Goal: Check status: Check status

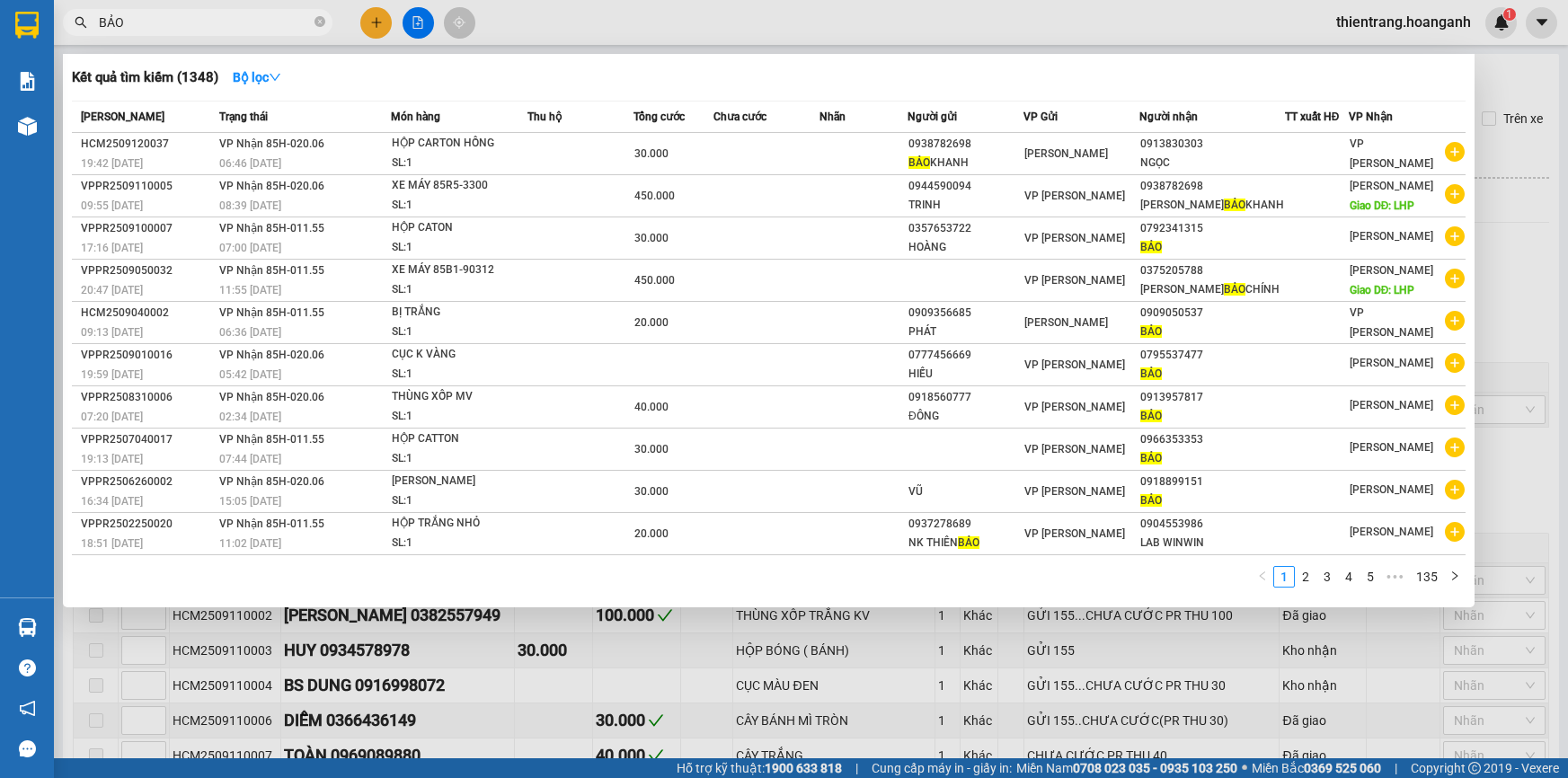
click at [405, 9] on div at bounding box center [784, 389] width 1568 height 778
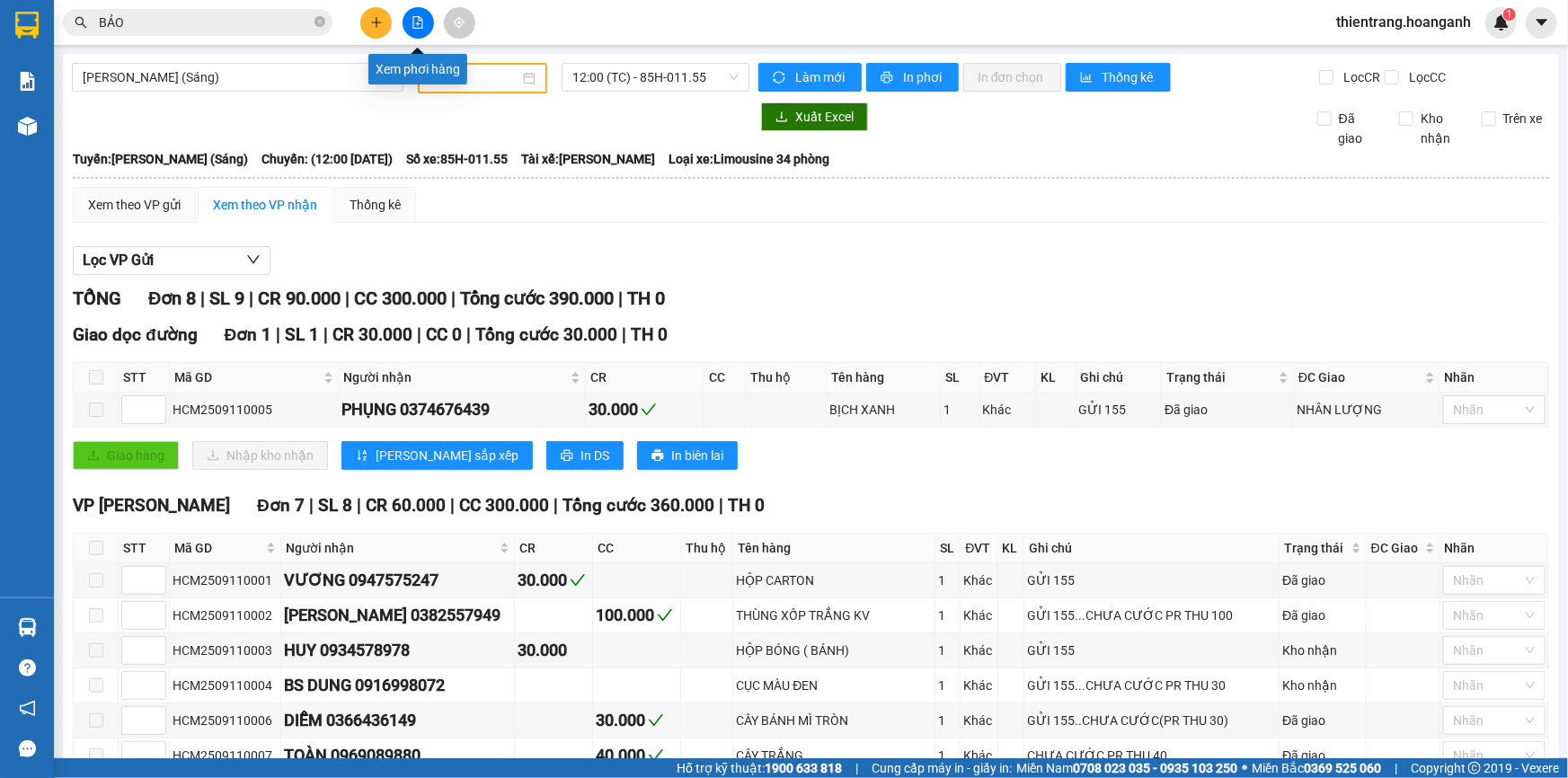
click at [416, 17] on icon "file-add" at bounding box center [418, 22] width 10 height 13
click at [350, 69] on span "[PERSON_NAME] (Sáng)" at bounding box center [237, 77] width 310 height 27
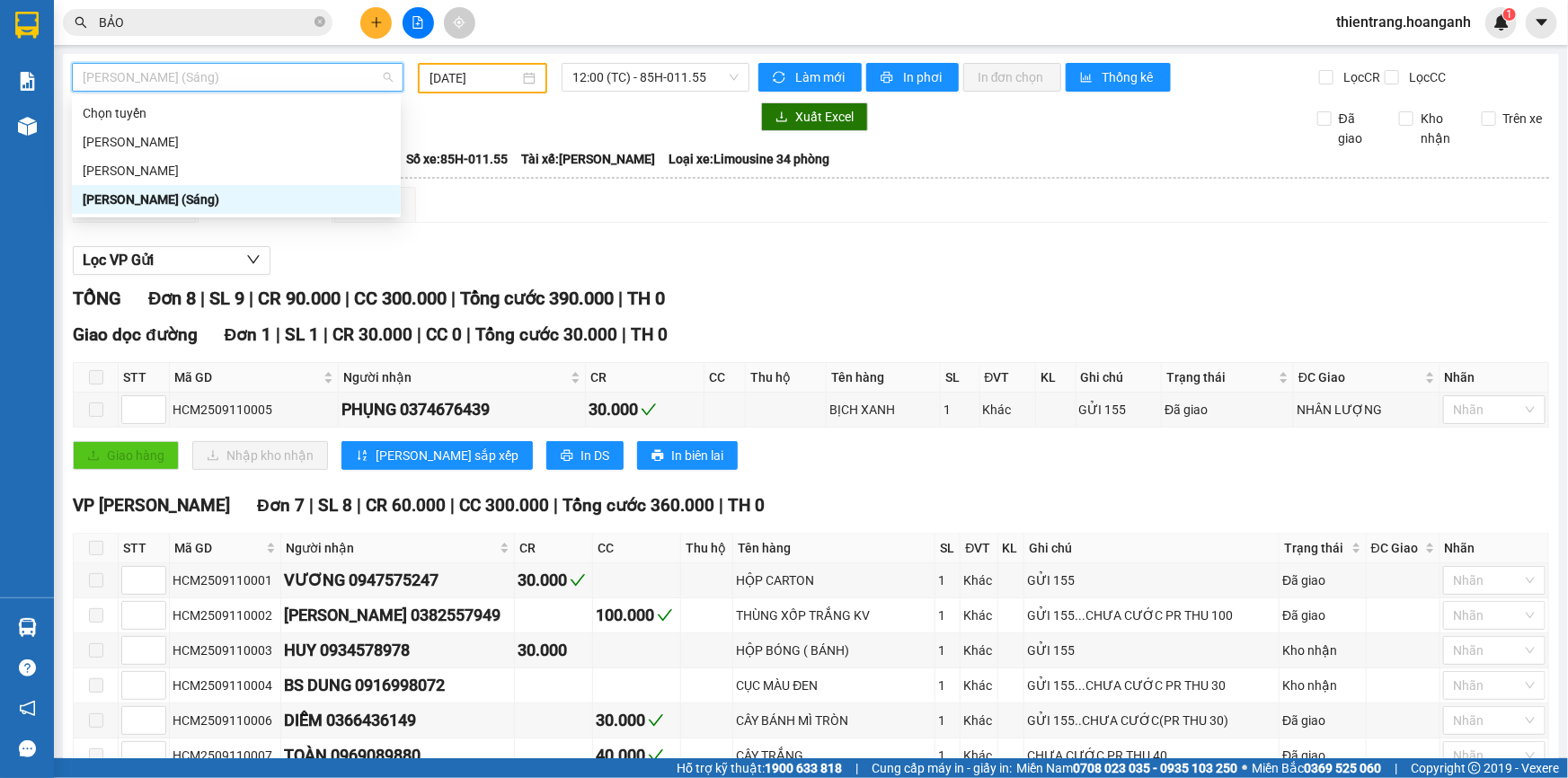
drag, startPoint x: 301, startPoint y: 203, endPoint x: 379, endPoint y: 171, distance: 84.3
click at [301, 203] on div "[PERSON_NAME] (Sáng)" at bounding box center [236, 199] width 308 height 20
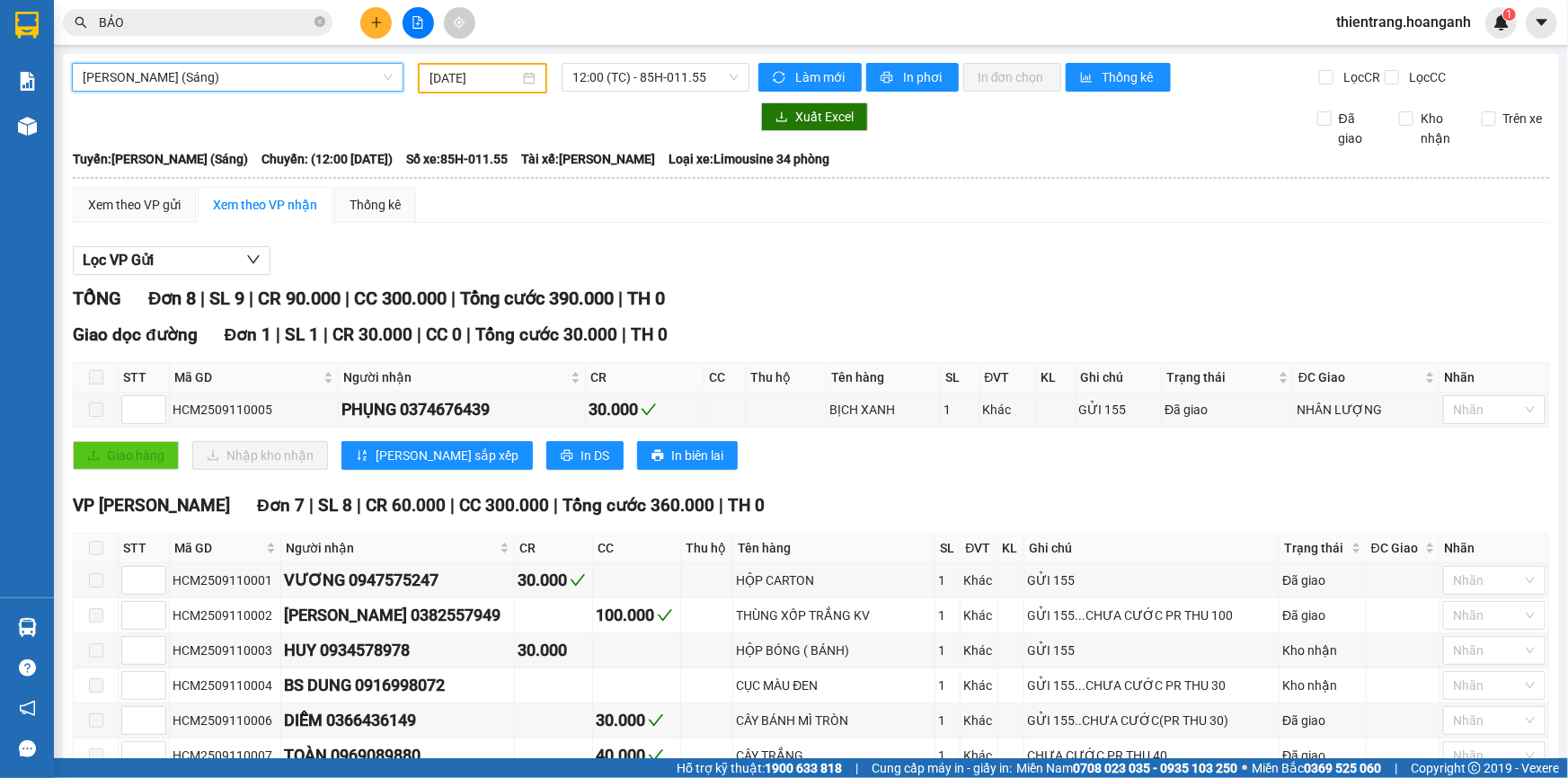
click at [351, 76] on span "[PERSON_NAME] (Sáng)" at bounding box center [237, 77] width 310 height 27
click at [459, 90] on div "[DATE]" at bounding box center [481, 78] width 129 height 31
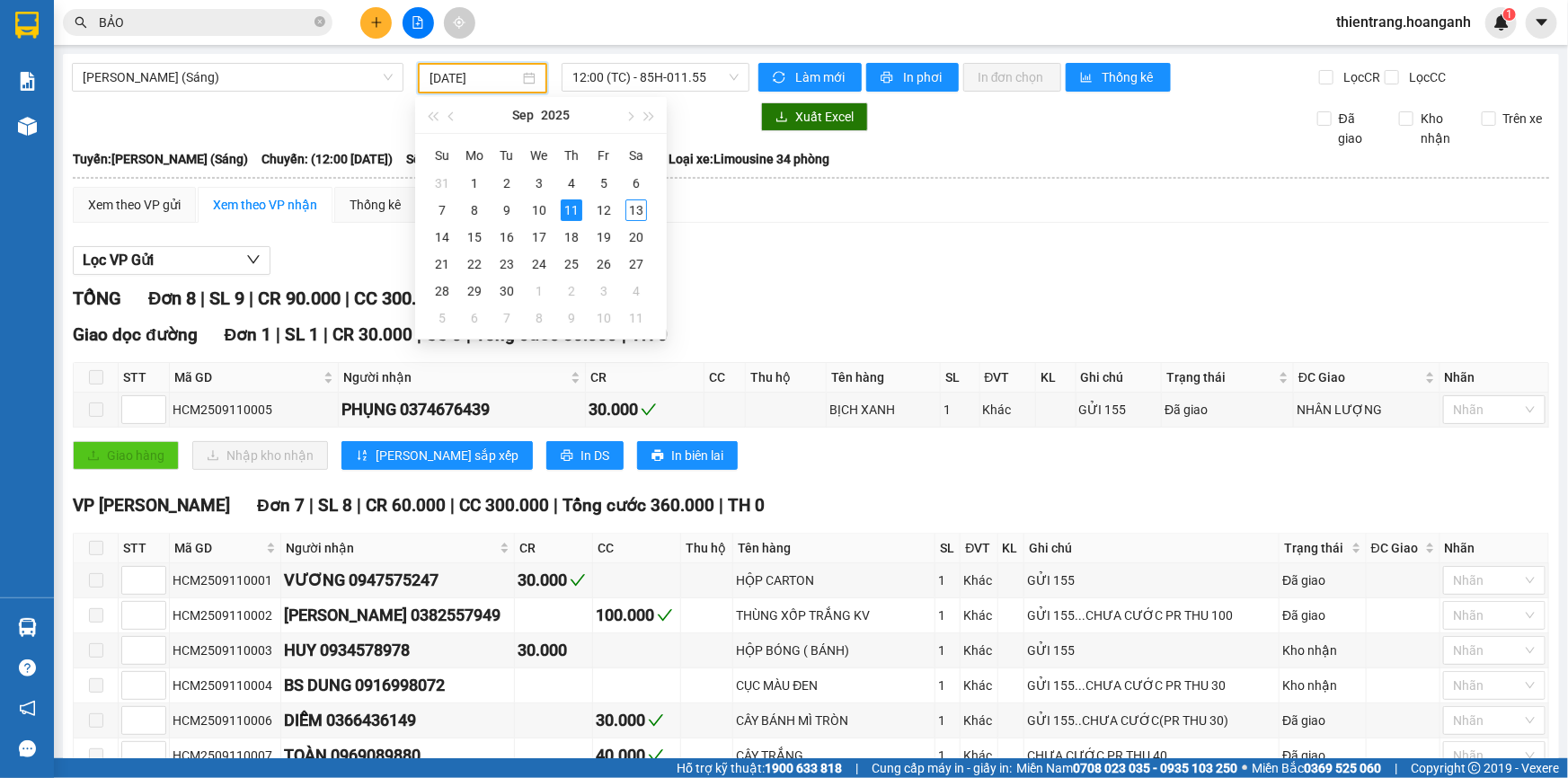
click at [484, 73] on input "[DATE]" at bounding box center [474, 77] width 90 height 20
click at [604, 206] on div "12" at bounding box center [603, 210] width 21 height 21
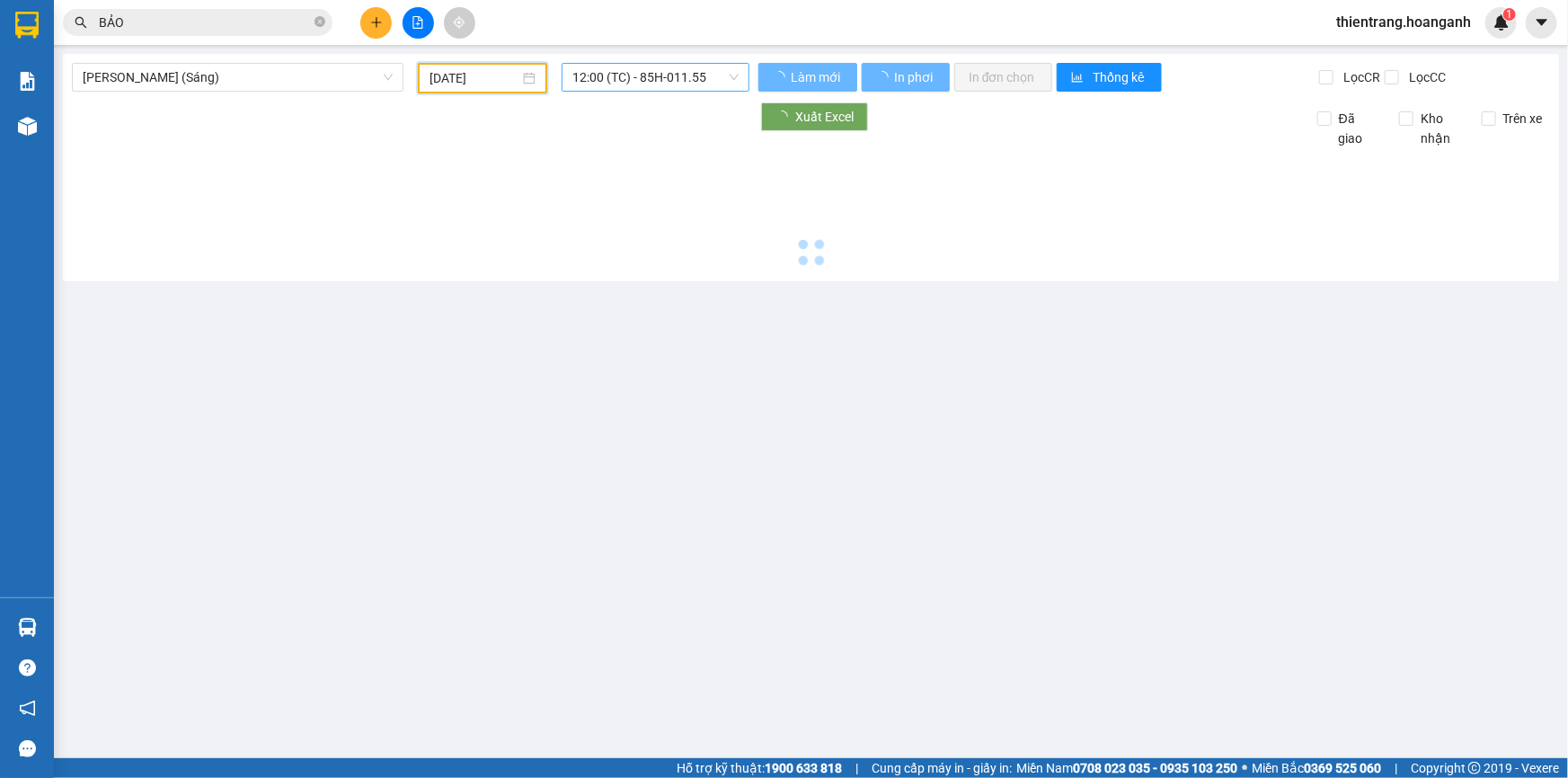
type input "[DATE]"
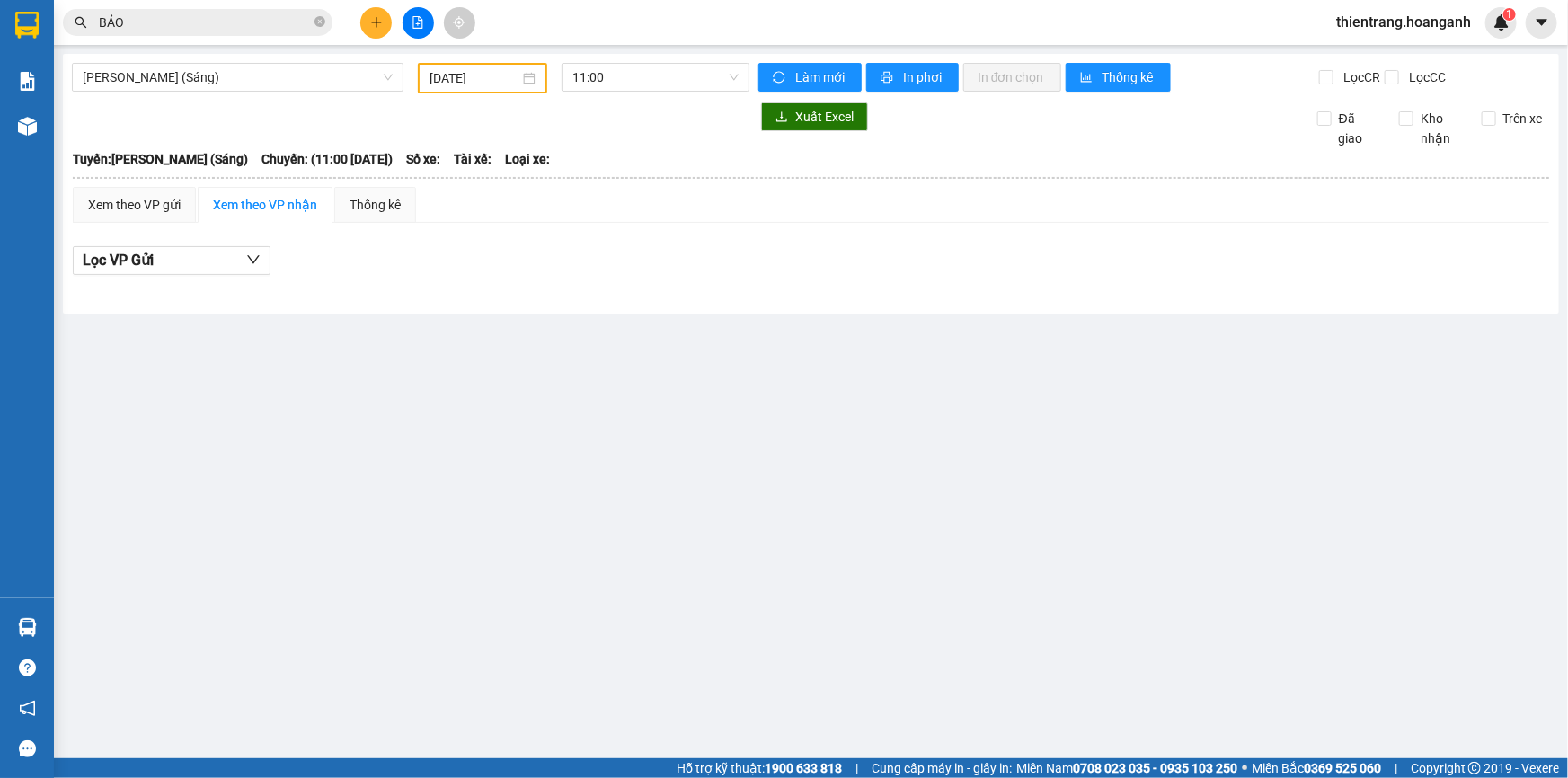
click at [629, 104] on div at bounding box center [410, 116] width 678 height 29
click at [636, 76] on span "11:00" at bounding box center [655, 77] width 166 height 27
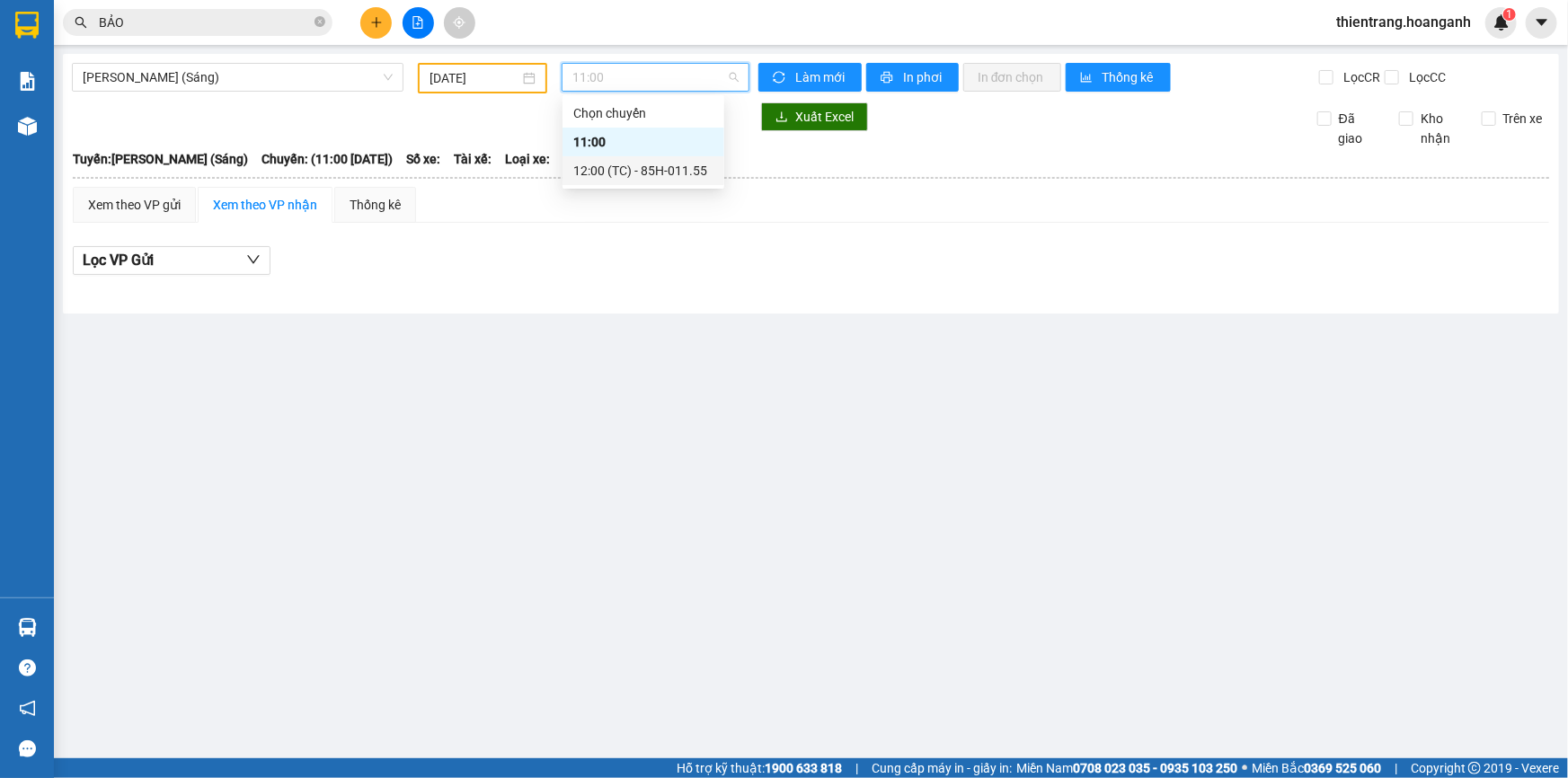
click at [631, 165] on div "12:00 (TC) - 85H-011.55" at bounding box center [643, 170] width 140 height 20
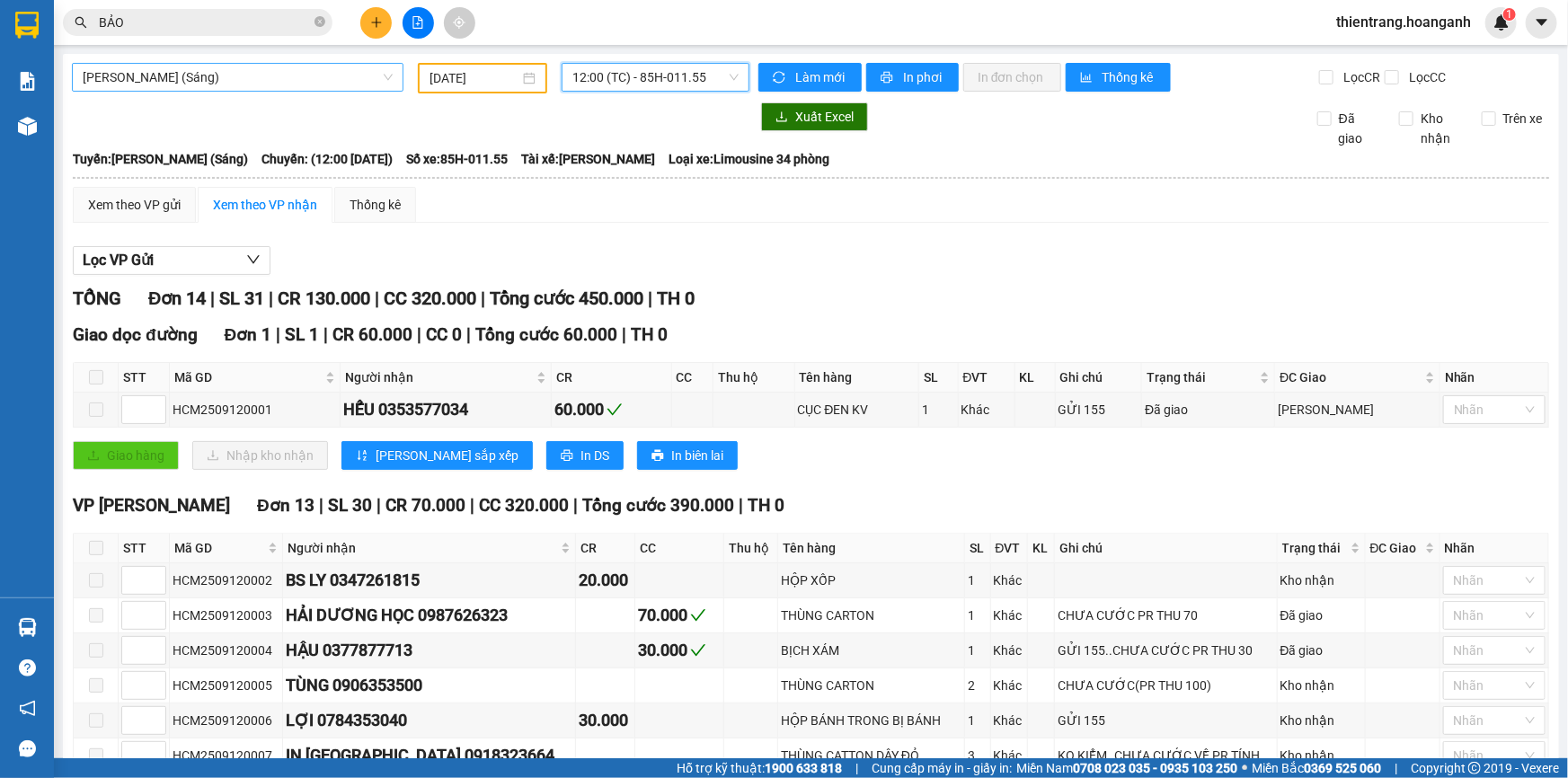
click at [214, 82] on span "[PERSON_NAME] (Sáng)" at bounding box center [237, 77] width 310 height 27
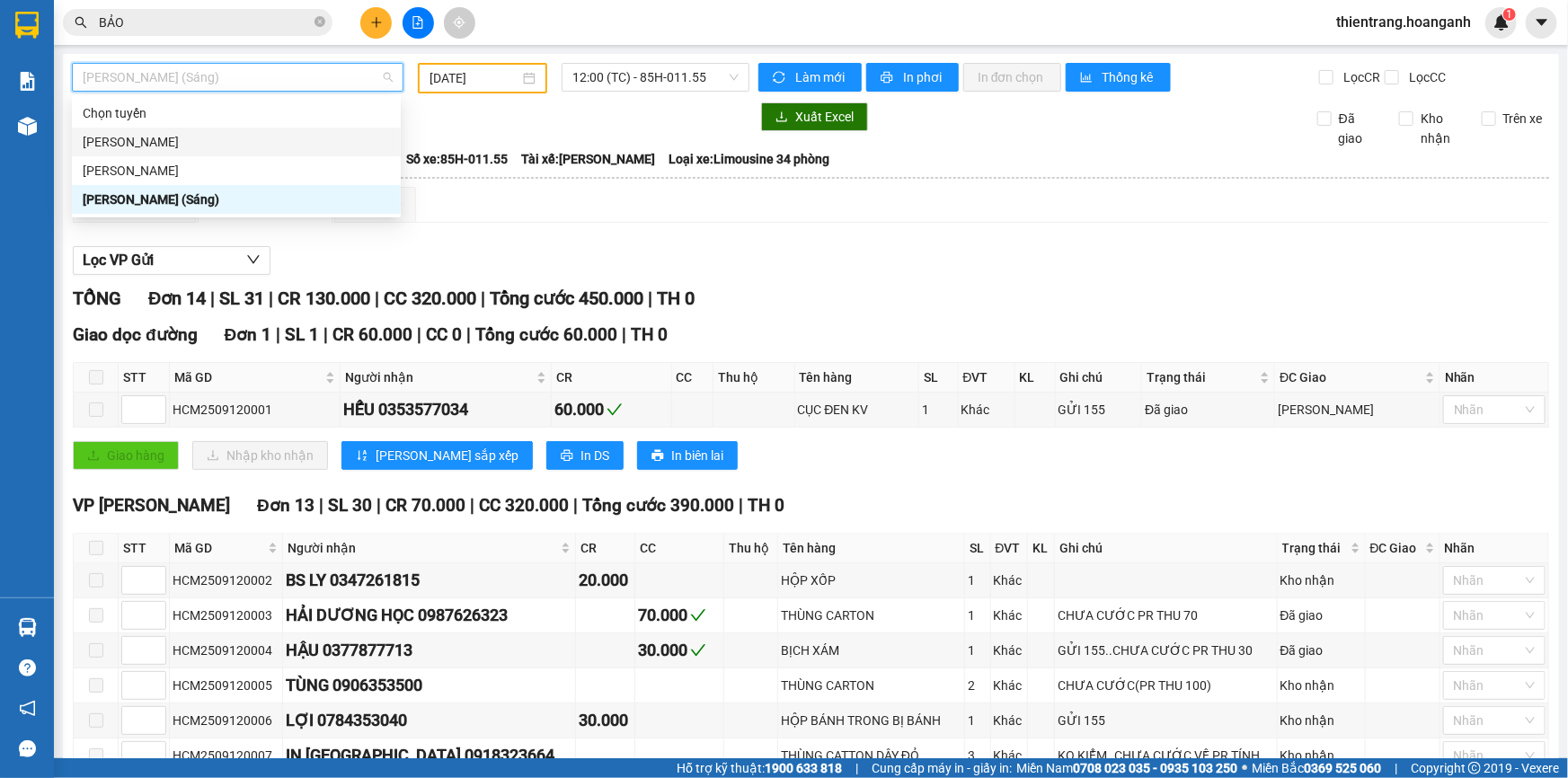
click at [278, 133] on div "[PERSON_NAME]" at bounding box center [236, 141] width 308 height 20
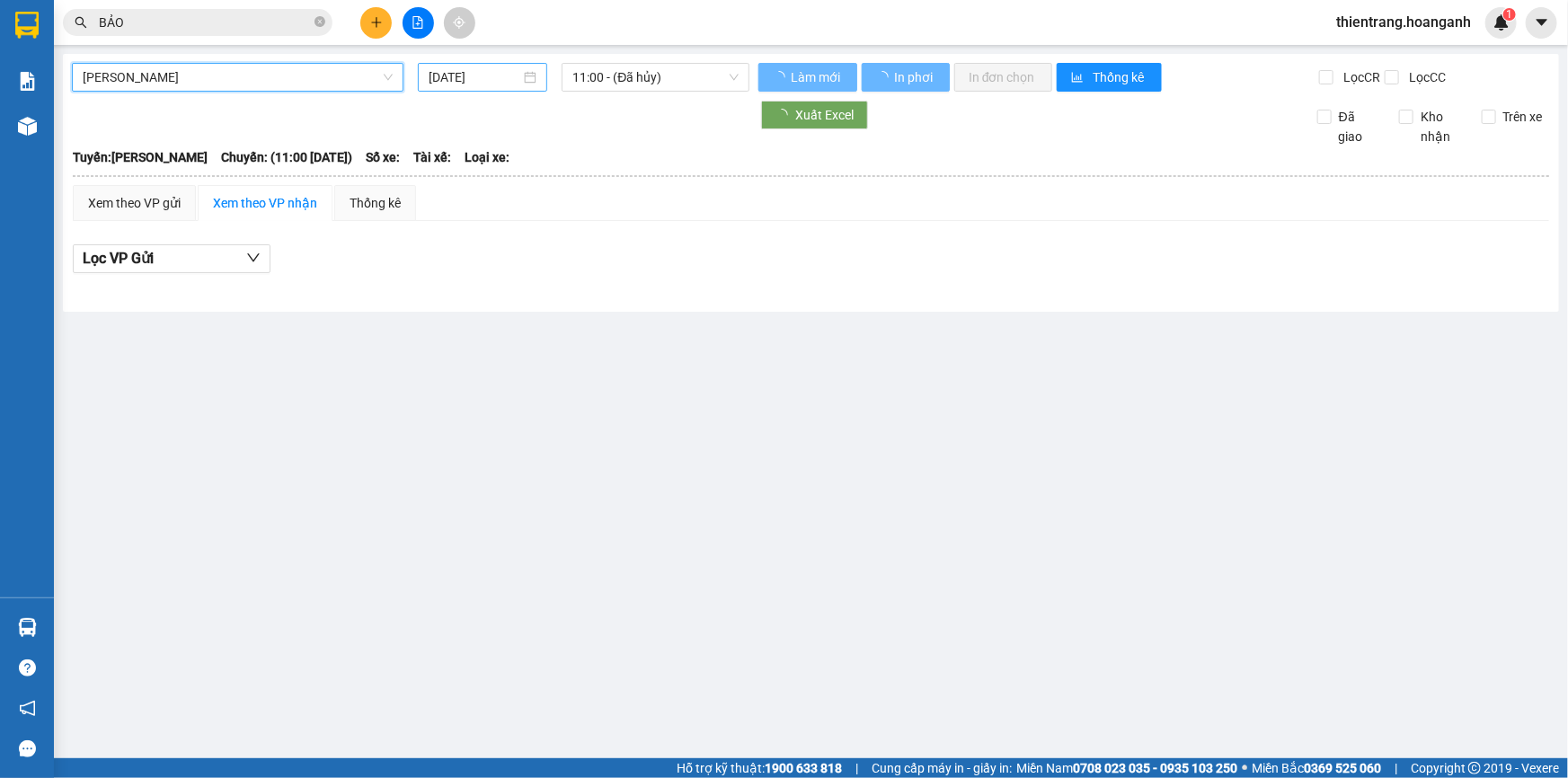
click at [492, 73] on input "[DATE]" at bounding box center [474, 76] width 92 height 20
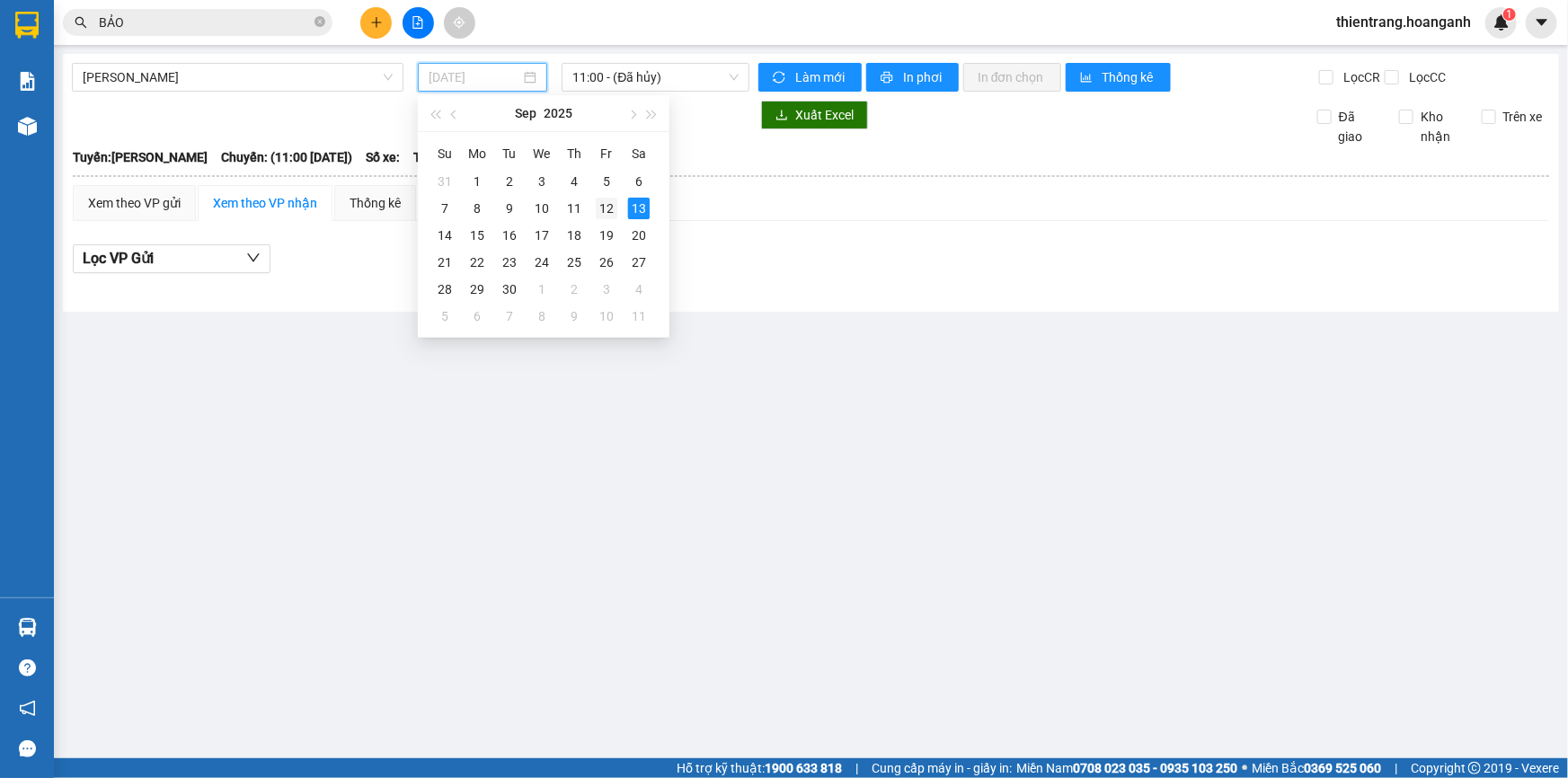
click at [599, 202] on div "12" at bounding box center [606, 208] width 21 height 21
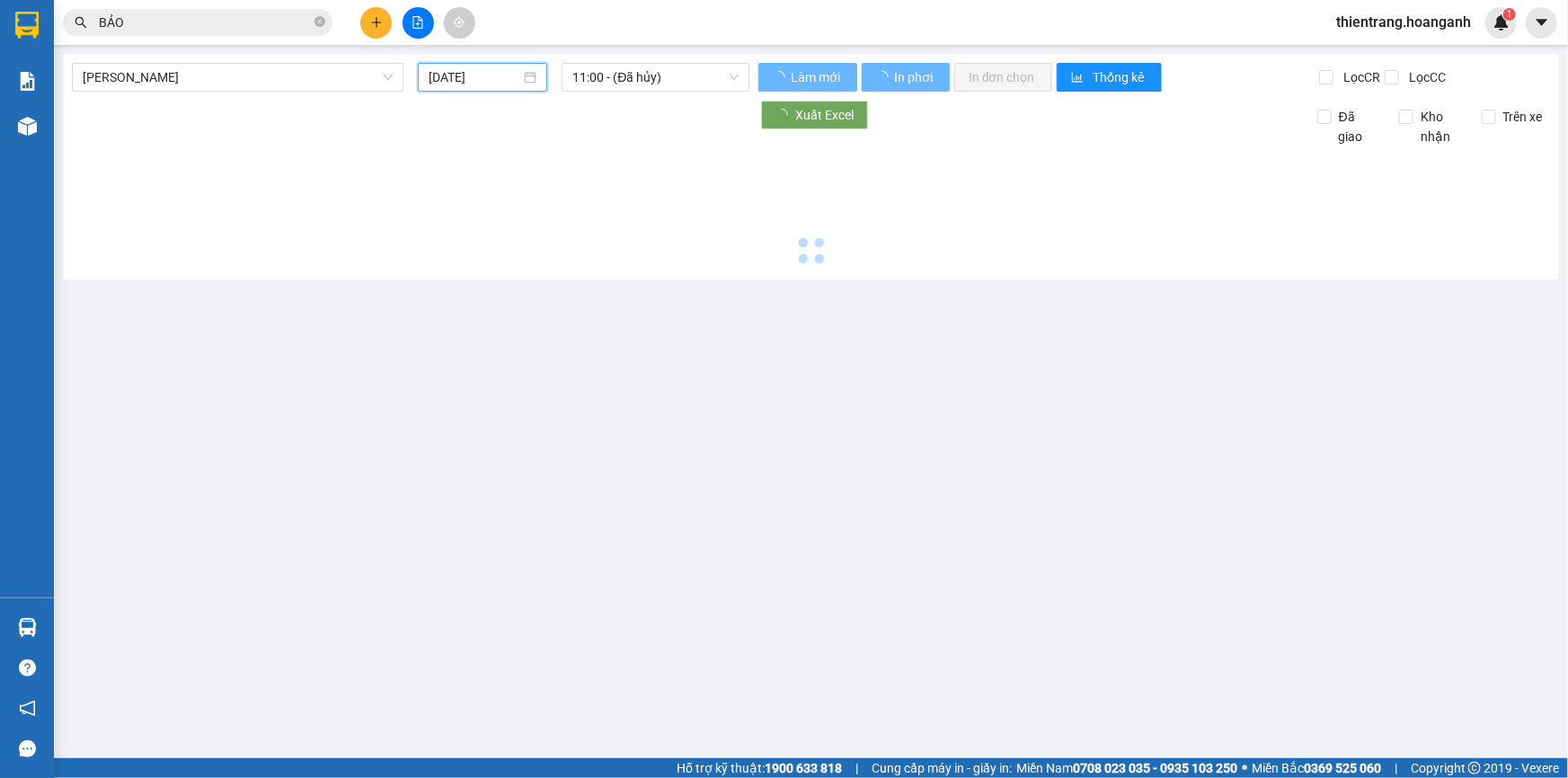
type input "[DATE]"
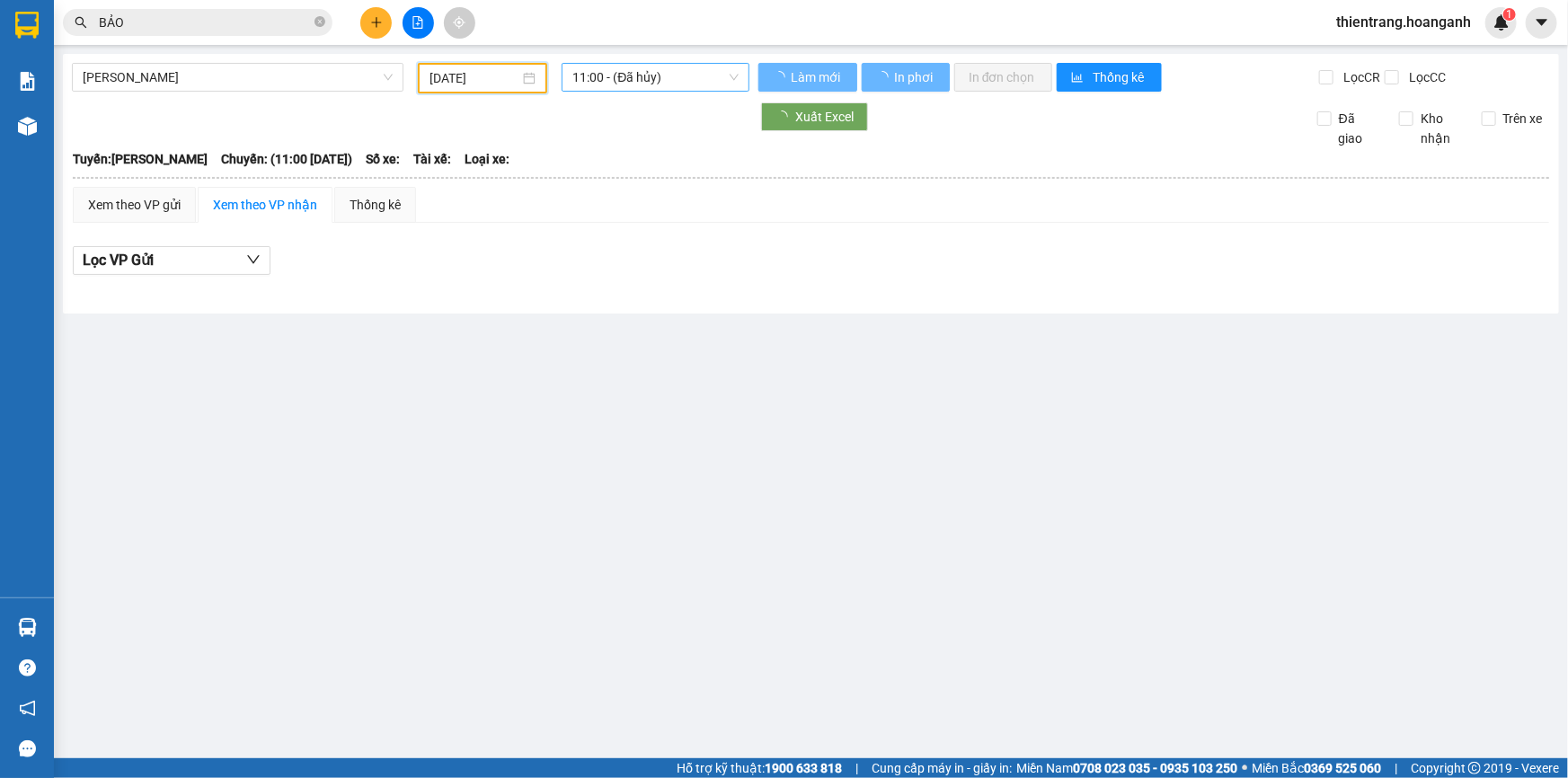
click at [654, 90] on span "11:00 - (Đã hủy)" at bounding box center [655, 77] width 166 height 27
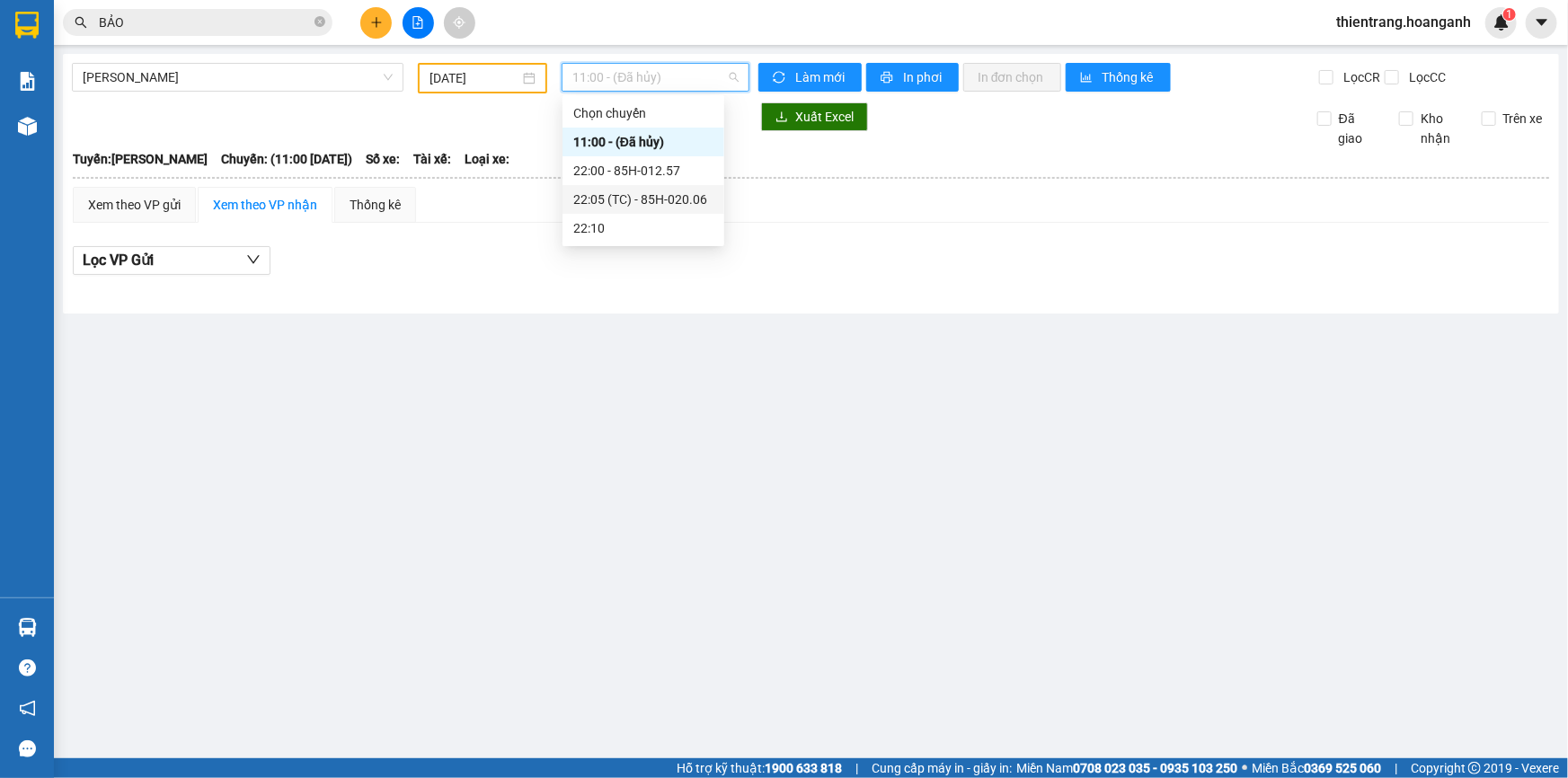
click at [662, 204] on div "22:05 (TC) - 85H-020.06" at bounding box center [643, 199] width 140 height 20
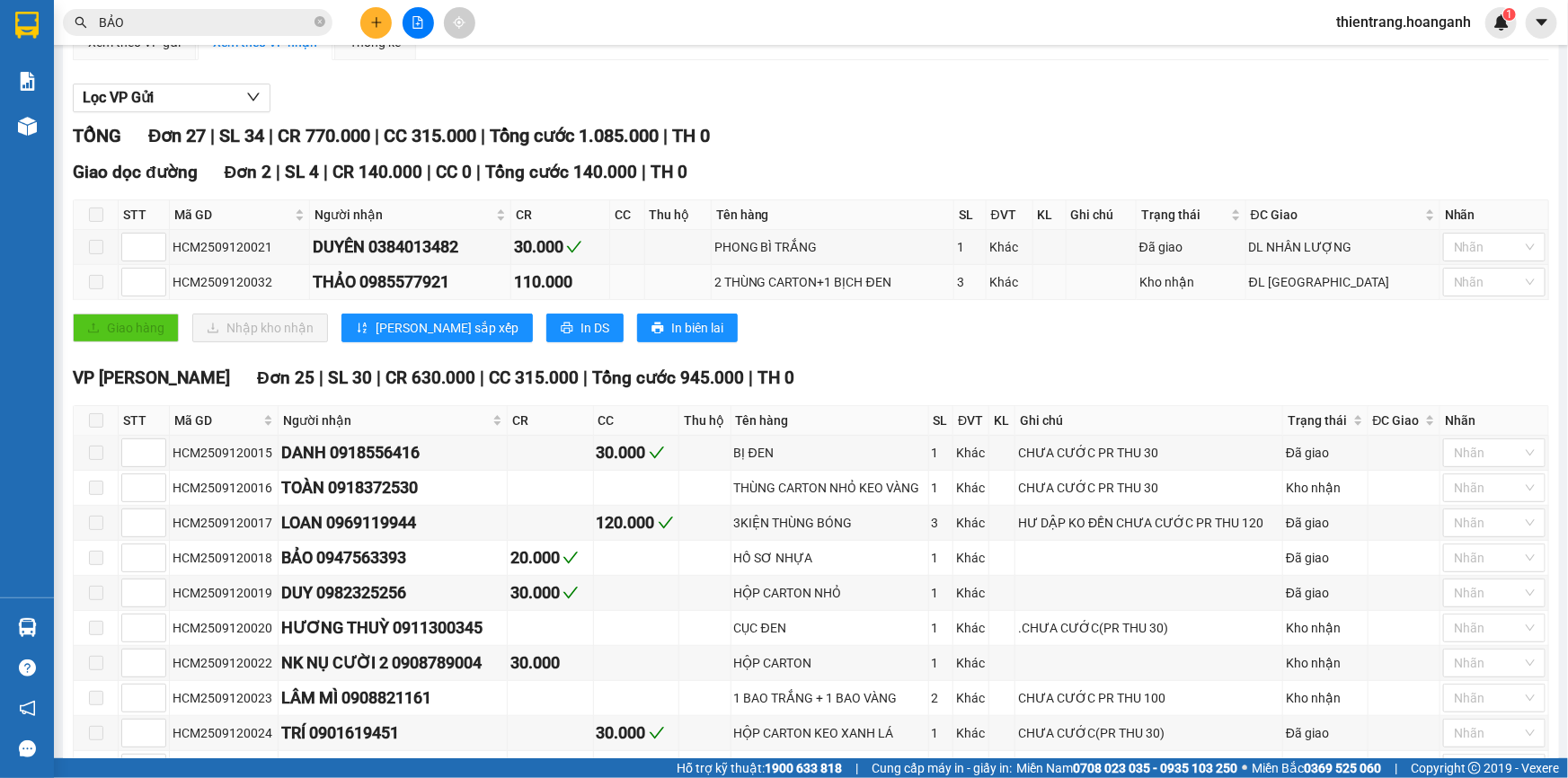
scroll to position [244, 0]
